Goal: Find specific page/section: Find specific page/section

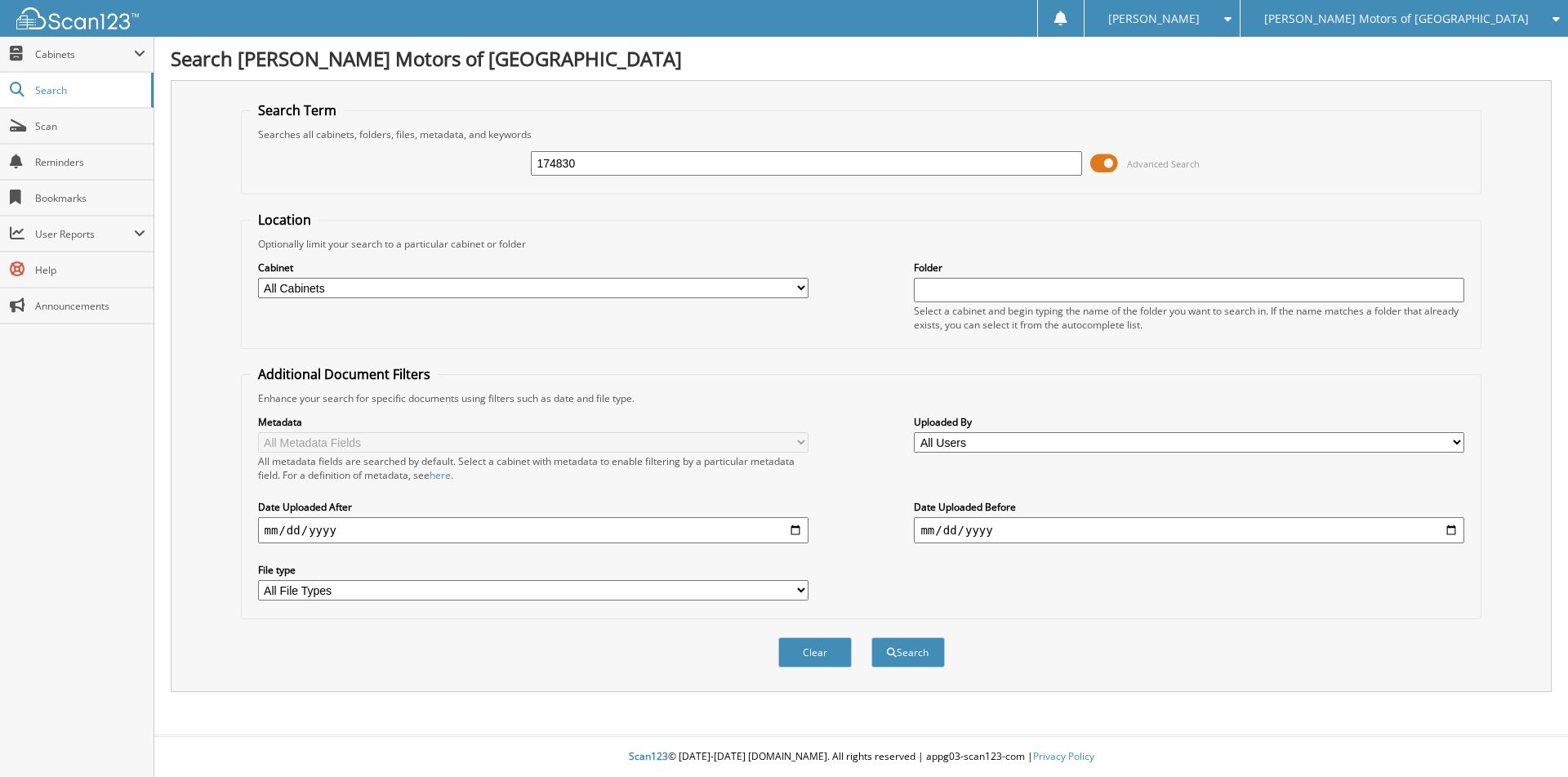
type input "174830"
click at [871, 637] on button "Search" at bounding box center [908, 653] width 74 height 31
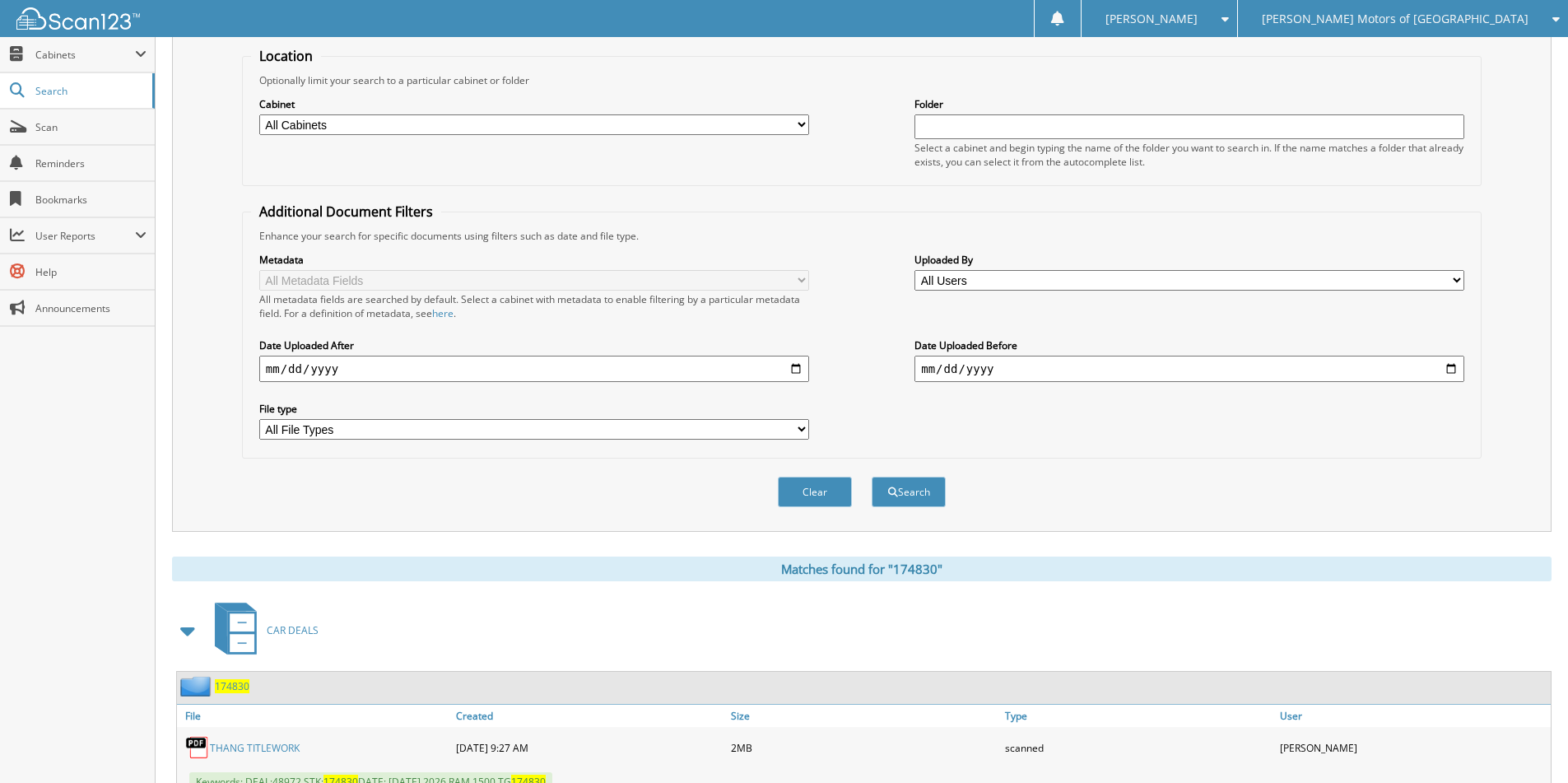
scroll to position [329, 0]
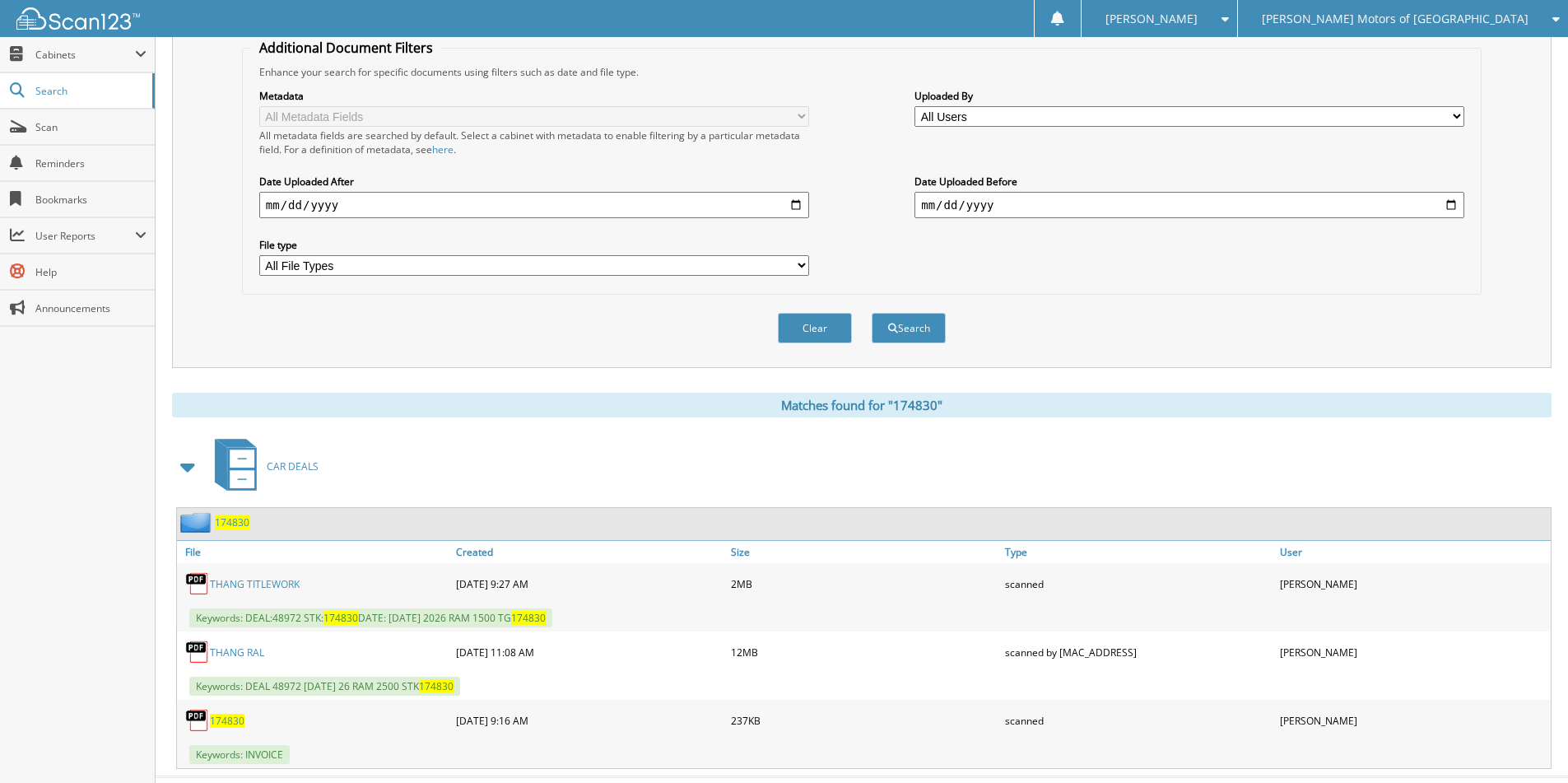
click at [239, 520] on span "174830" at bounding box center [232, 522] width 35 height 14
